Goal: Transaction & Acquisition: Purchase product/service

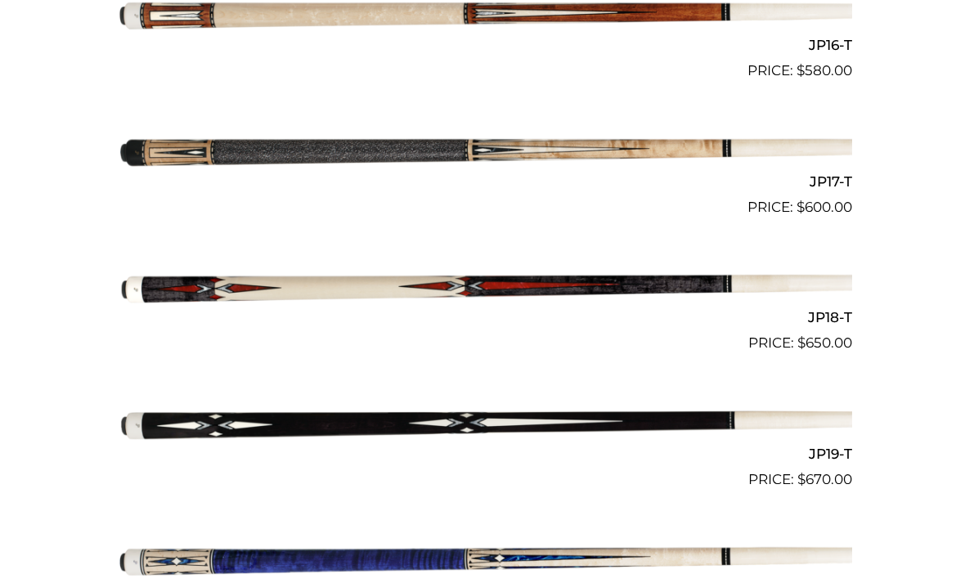
scroll to position [2623, 0]
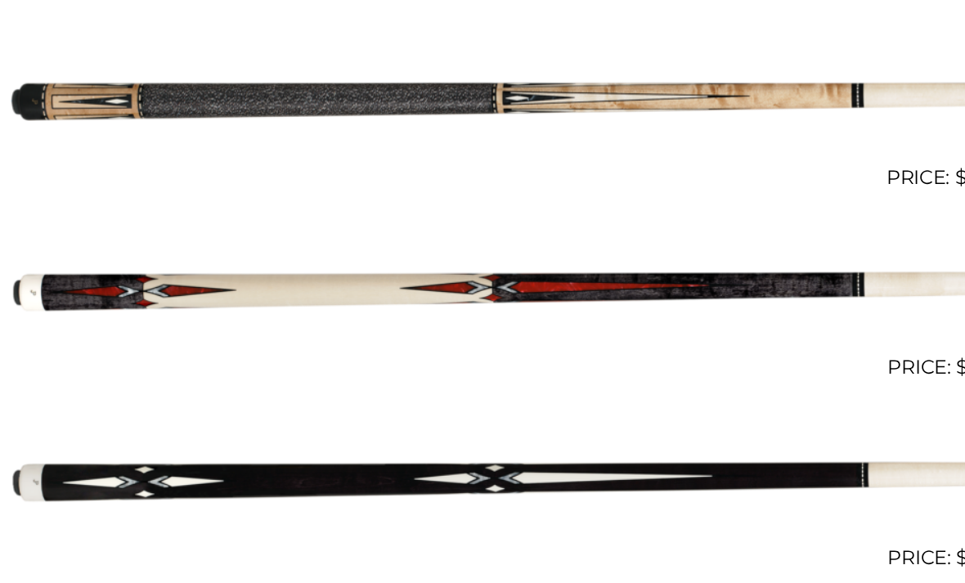
click at [254, 226] on img at bounding box center [482, 287] width 739 height 123
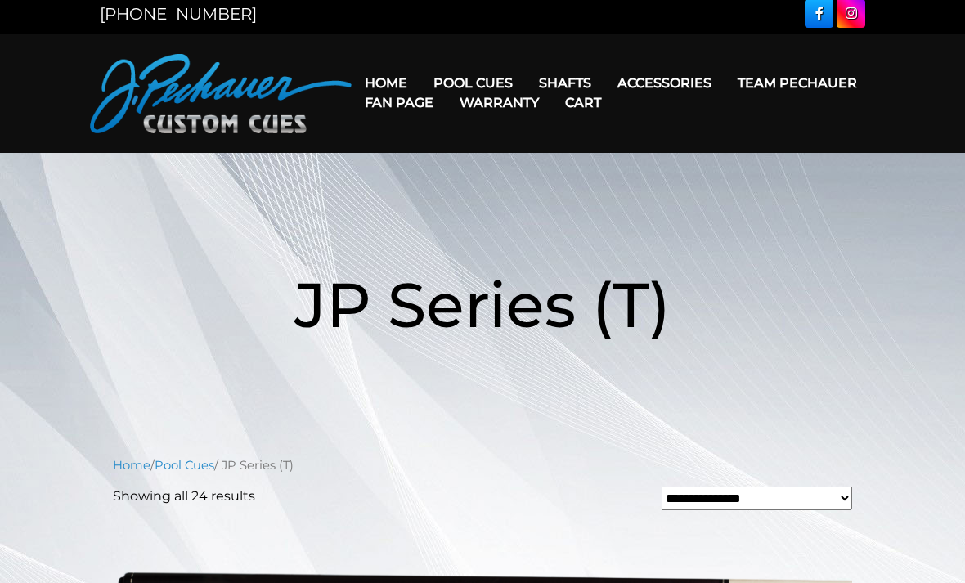
scroll to position [0, 0]
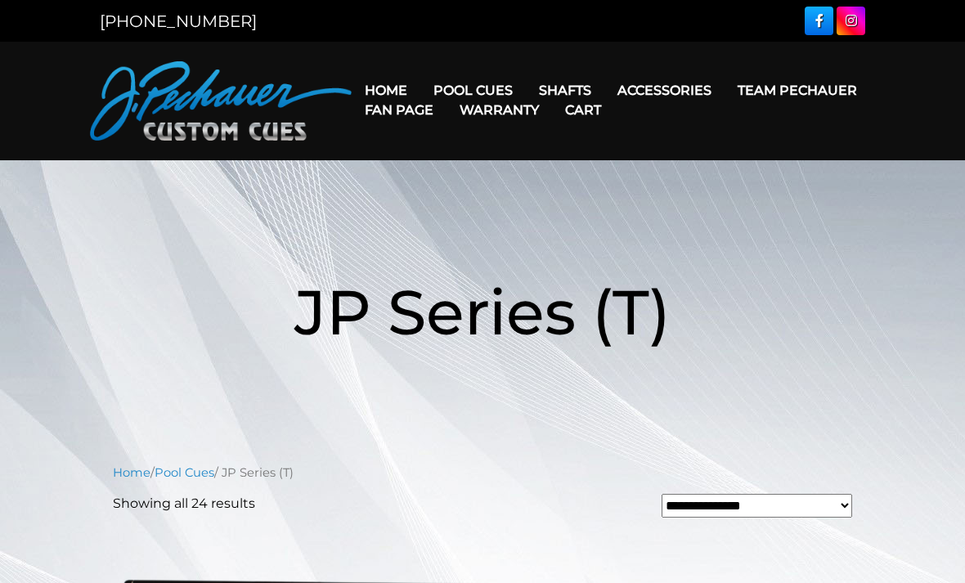
click at [486, 264] on link "[PERSON_NAME] Ltd Edition Cue" at bounding box center [541, 252] width 238 height 23
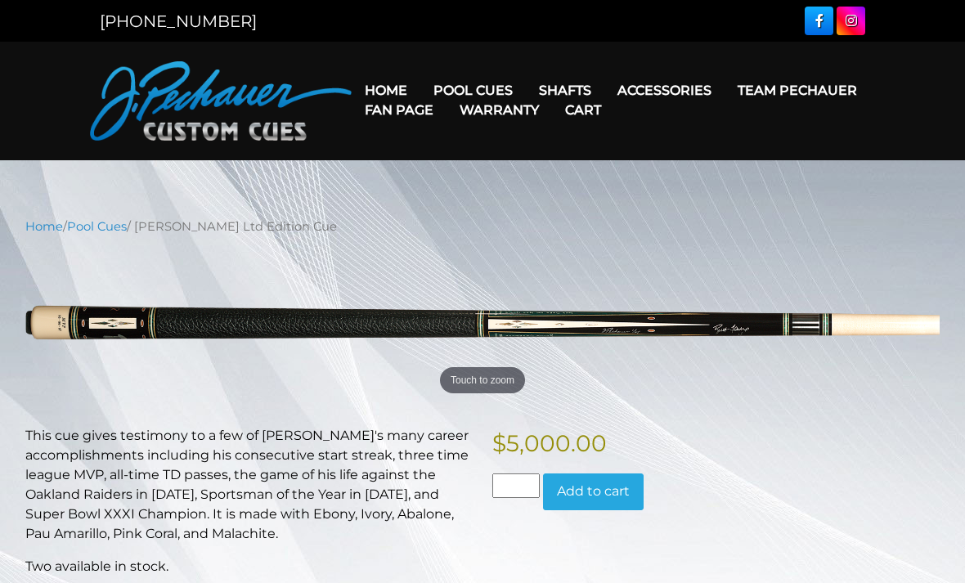
click at [725, 97] on link "Team Pechauer" at bounding box center [798, 91] width 146 height 42
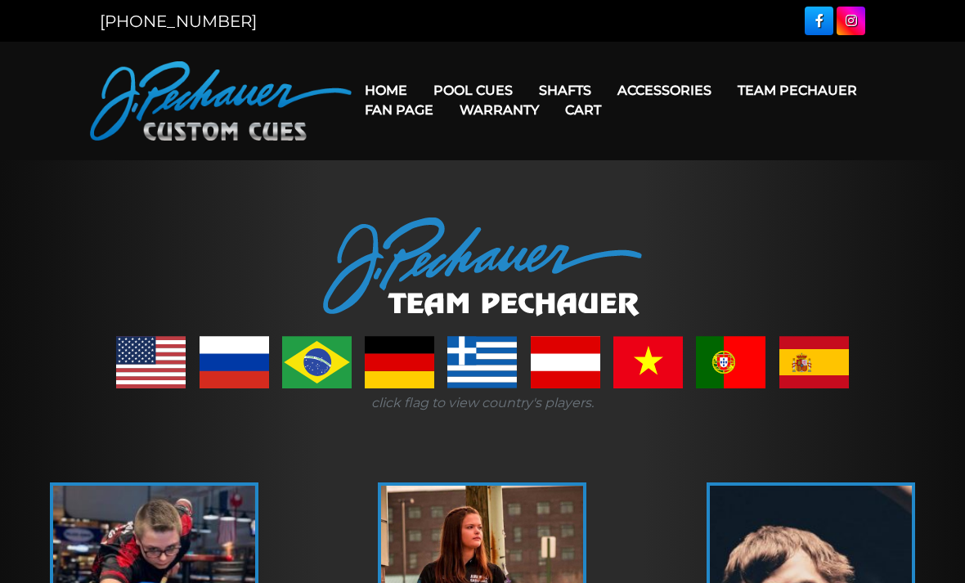
click at [505, 357] on link "[PERSON_NAME] Collection" at bounding box center [541, 345] width 238 height 23
click at [725, 89] on link "Team Pechauer" at bounding box center [798, 91] width 146 height 42
click at [725, 101] on link "Team Pechauer" at bounding box center [798, 91] width 146 height 42
click at [464, 195] on link "Champion Collection" at bounding box center [541, 183] width 238 height 23
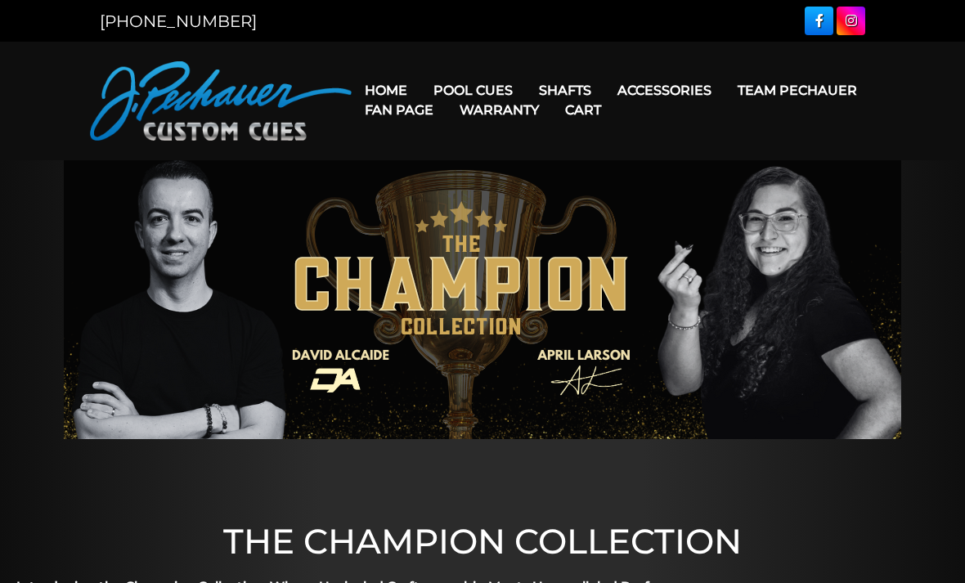
click at [725, 96] on link "Team Pechauer" at bounding box center [798, 91] width 146 height 42
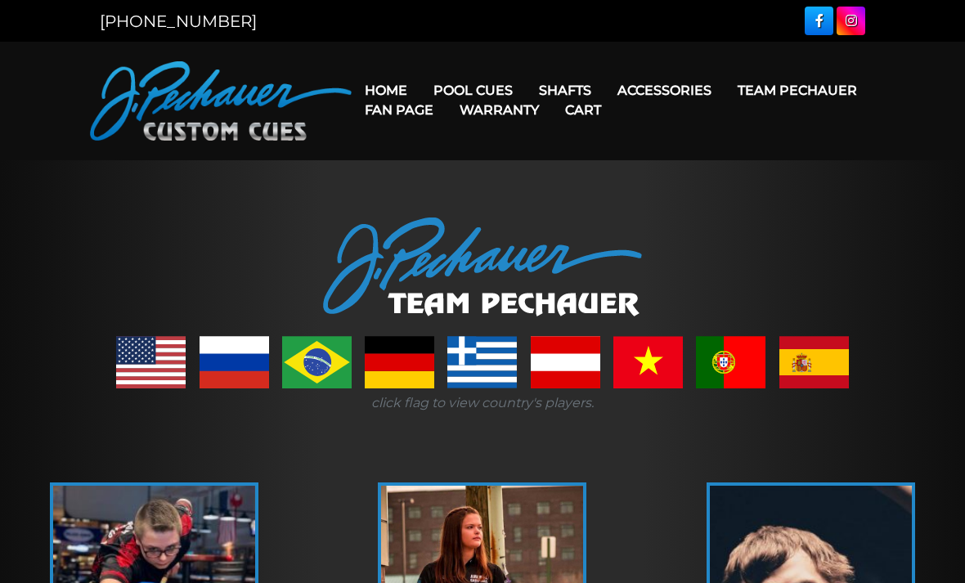
click at [462, 172] on link "Pro Series (R) – NEW" at bounding box center [541, 160] width 238 height 23
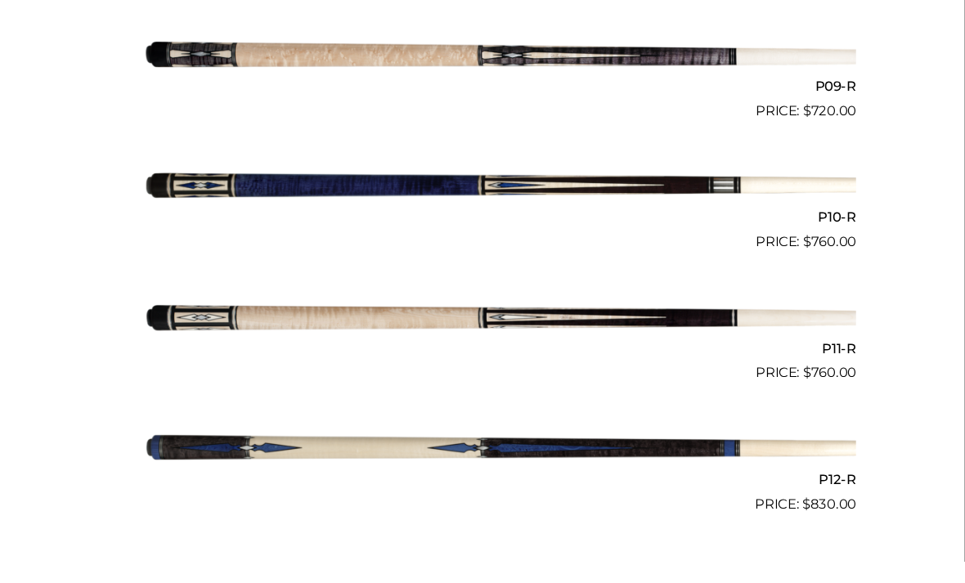
scroll to position [1654, 0]
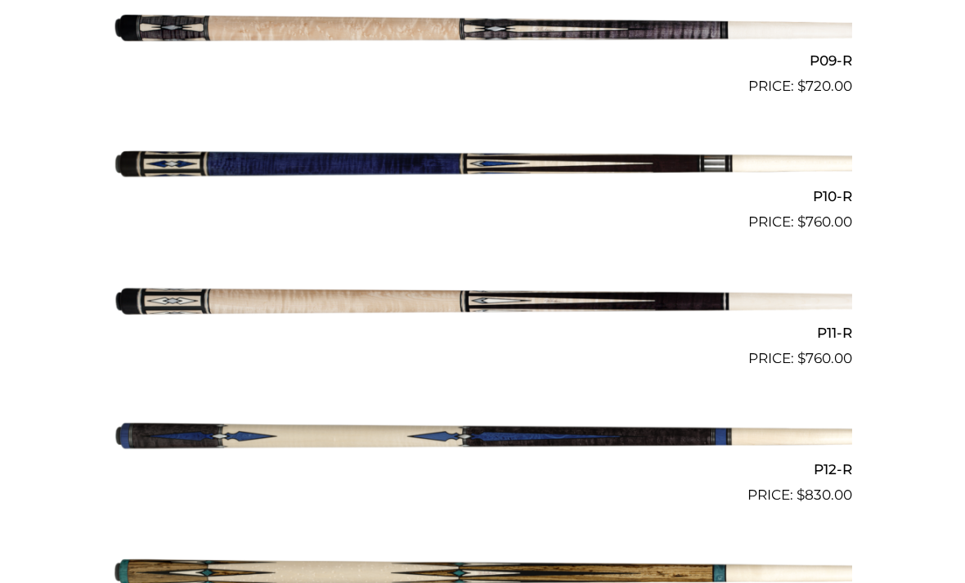
click at [336, 298] on img at bounding box center [482, 301] width 739 height 123
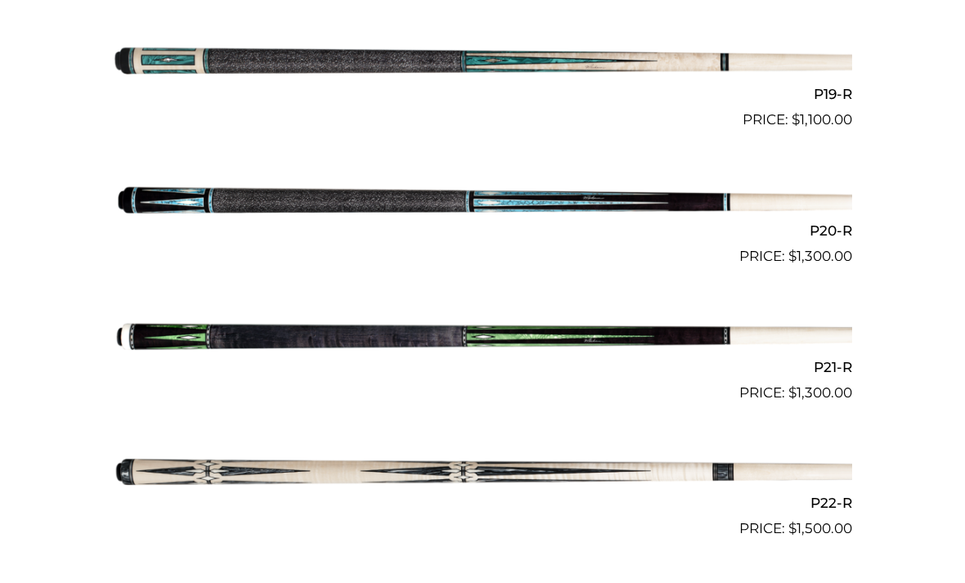
scroll to position [2930, 0]
